Goal: Information Seeking & Learning: Learn about a topic

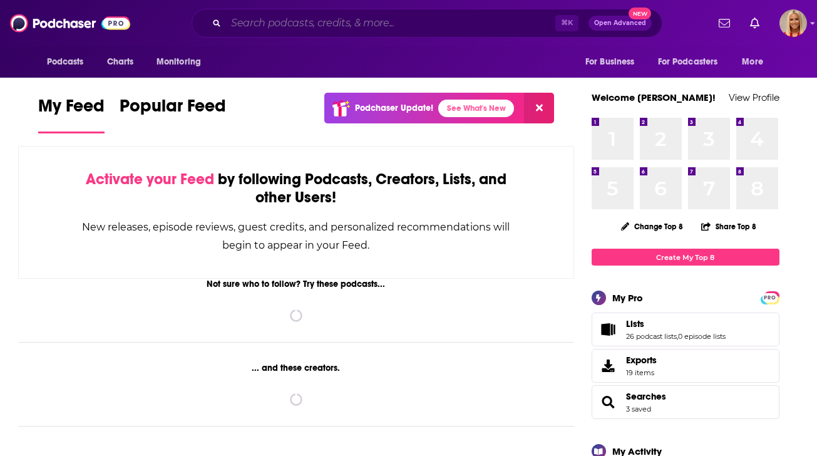
click at [523, 29] on input "Search podcasts, credits, & more..." at bounding box center [390, 23] width 329 height 20
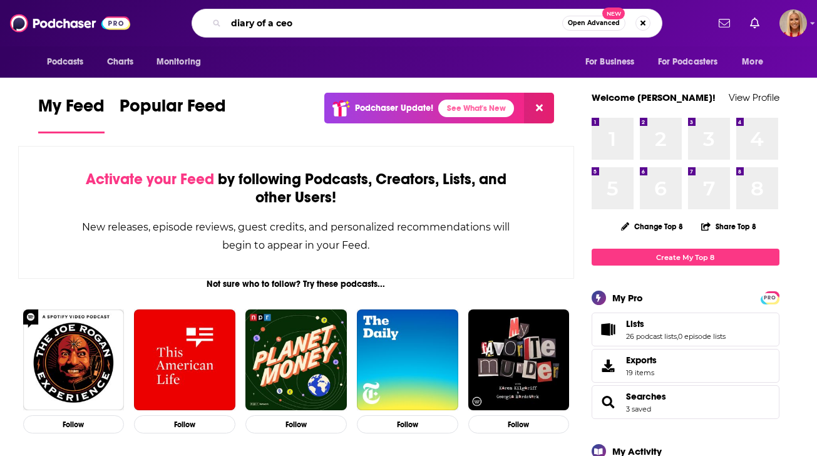
type input "diary of a ceo"
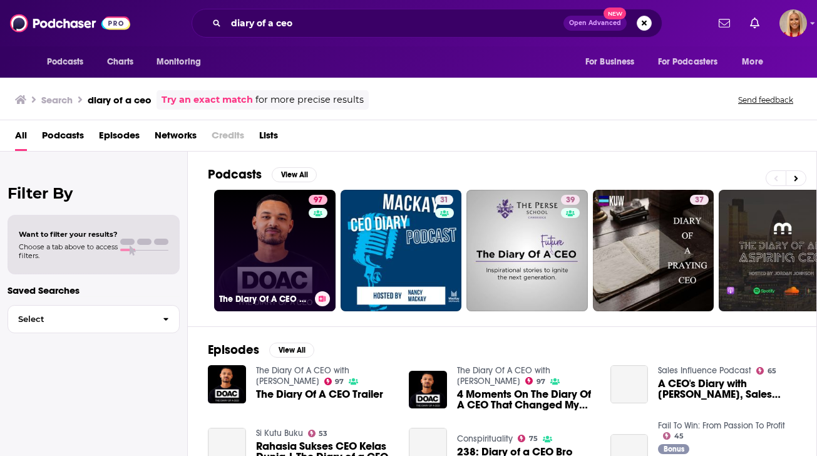
click at [280, 232] on link "97 The Diary Of A CEO with [PERSON_NAME]" at bounding box center [274, 250] width 121 height 121
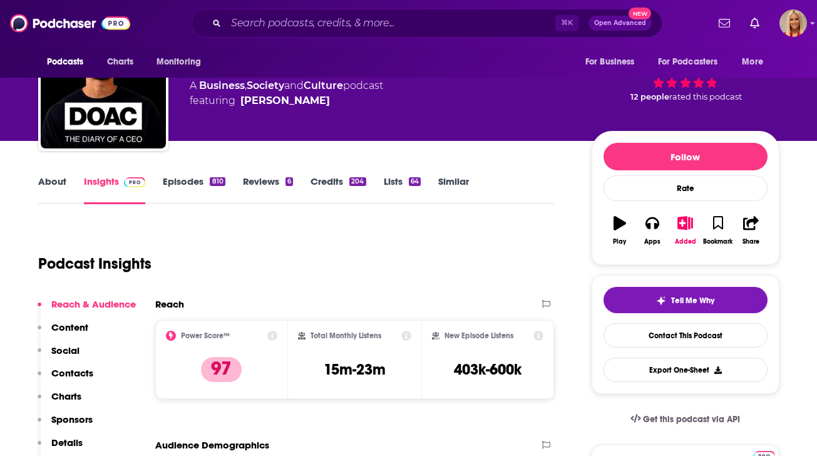
scroll to position [100, 0]
